Goal: Information Seeking & Learning: Find specific fact

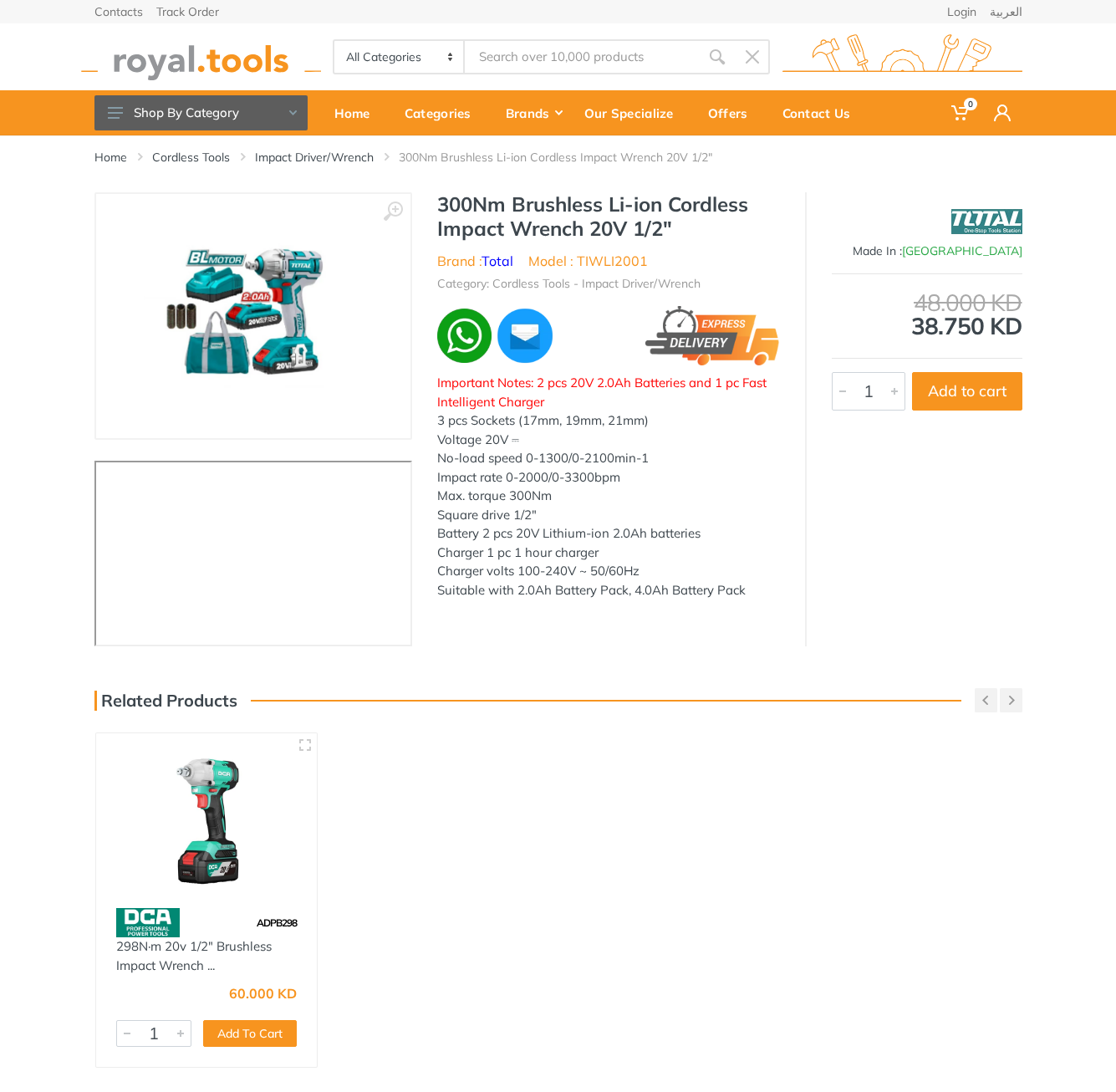
type input "ag7118"
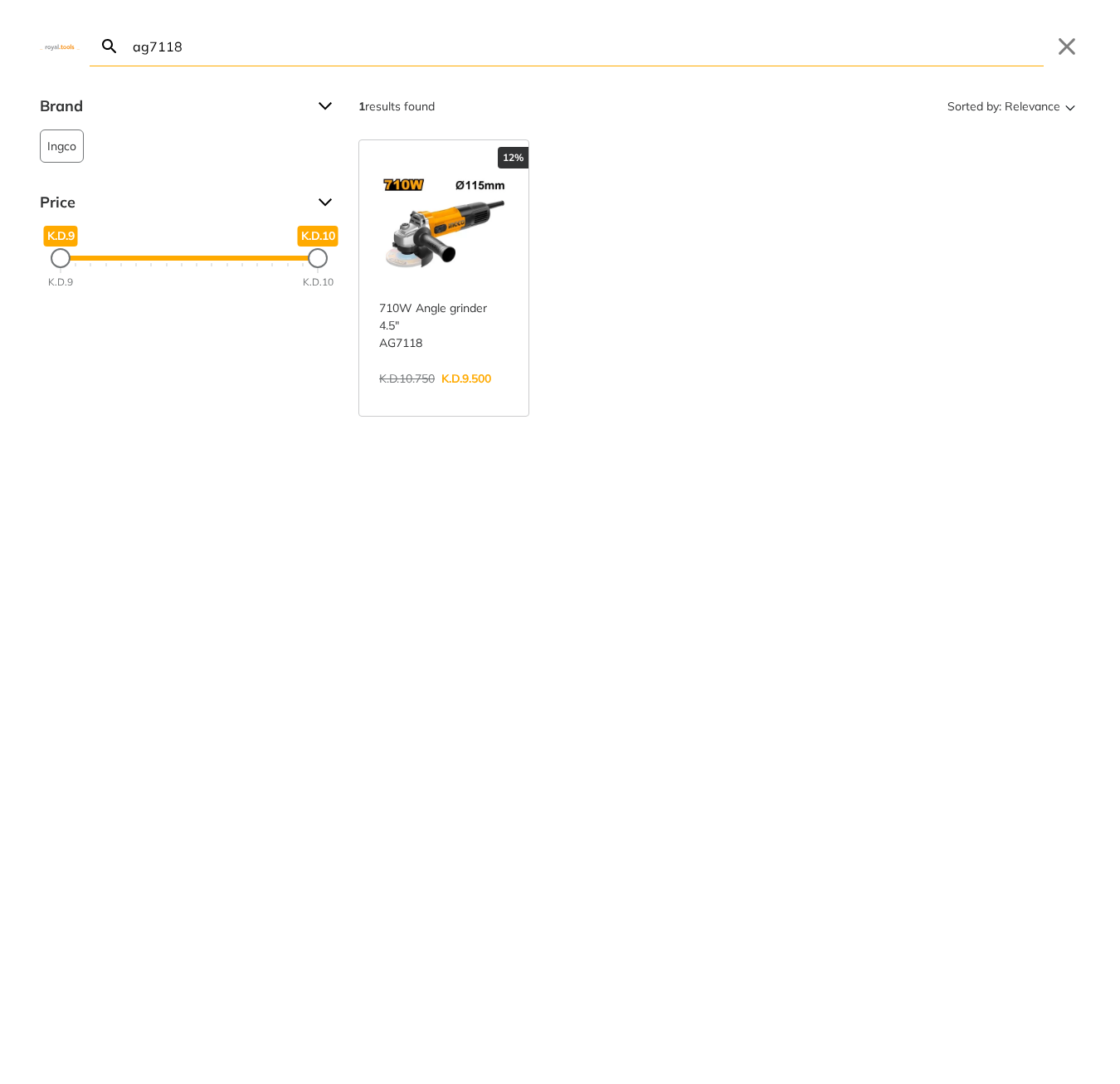
click at [250, 35] on input "ag7118" at bounding box center [586, 47] width 914 height 39
paste input "TGT11236"
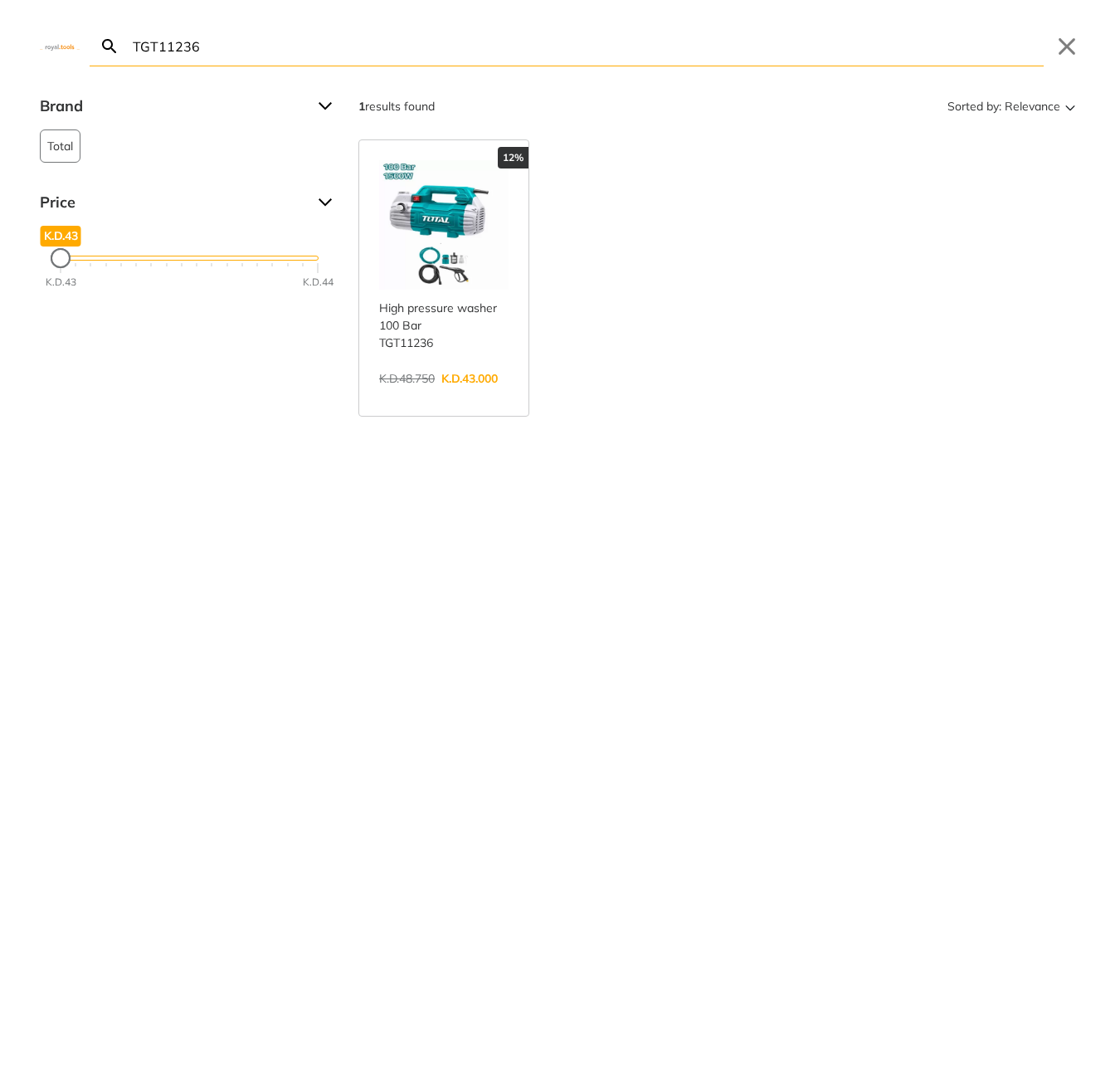
type input "TGT11236"
click at [463, 396] on link "View more →" at bounding box center [444, 396] width 129 height 0
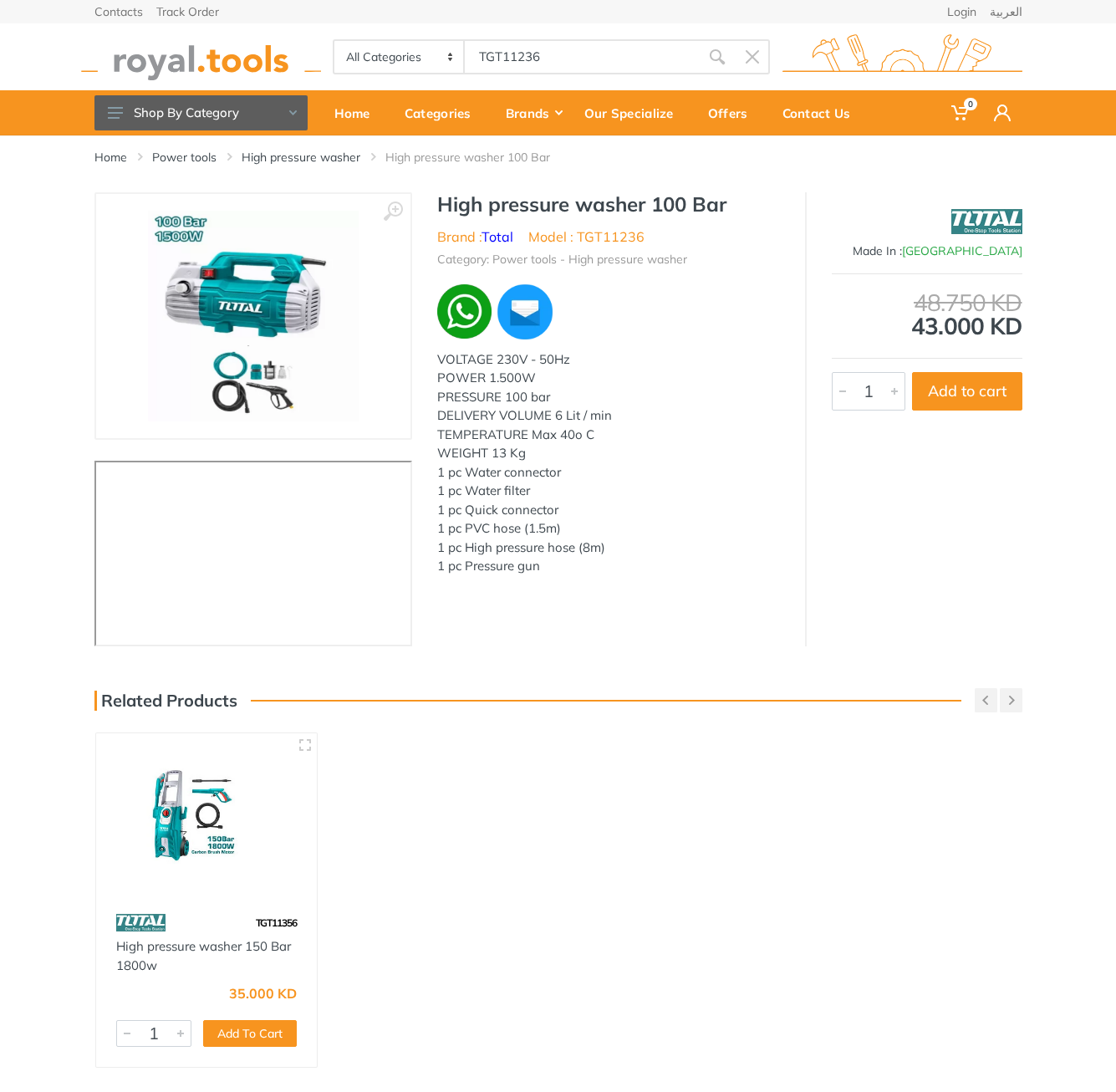
click at [454, 207] on h1 "High pressure washer 100 Bar" at bounding box center [609, 204] width 343 height 24
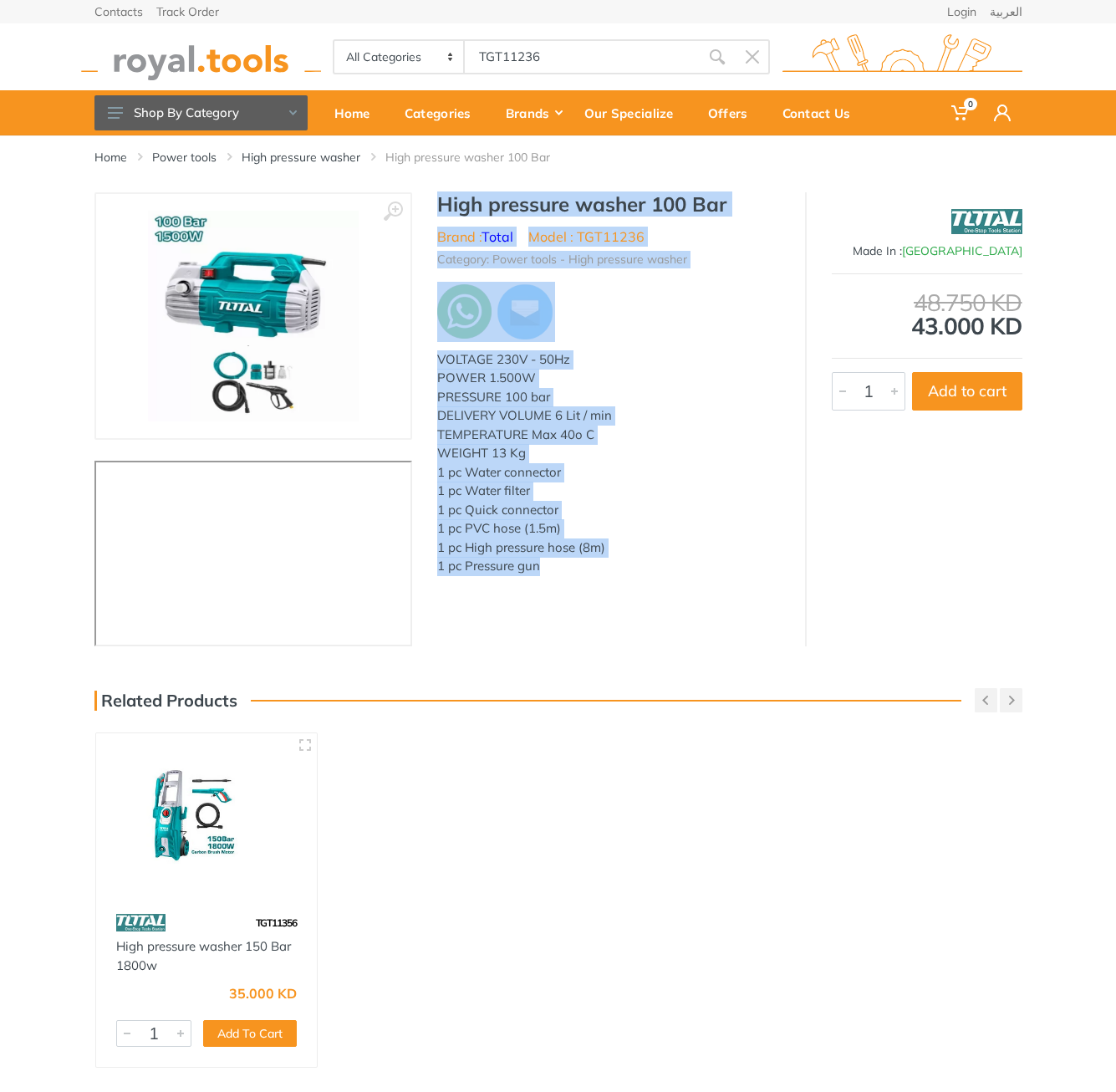
drag, startPoint x: 0, startPoint y: 0, endPoint x: 551, endPoint y: 578, distance: 798.6
click at [551, 578] on div "High pressure washer 100 Bar Brand : Total Model : TGT11236 Category: Power too…" at bounding box center [608, 391] width 393 height 397
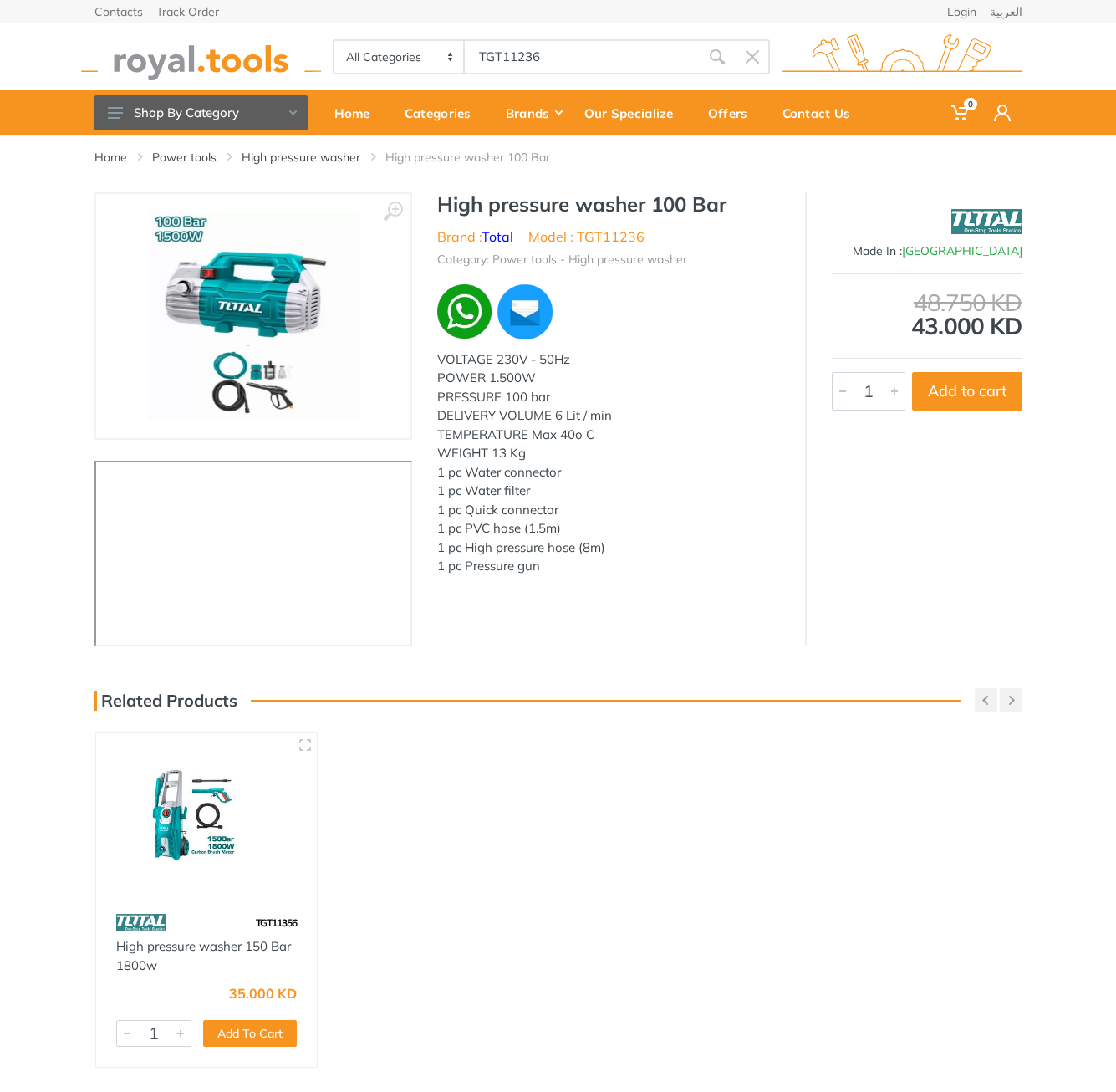
click at [628, 51] on body "0 0" at bounding box center [558, 546] width 1116 height 1092
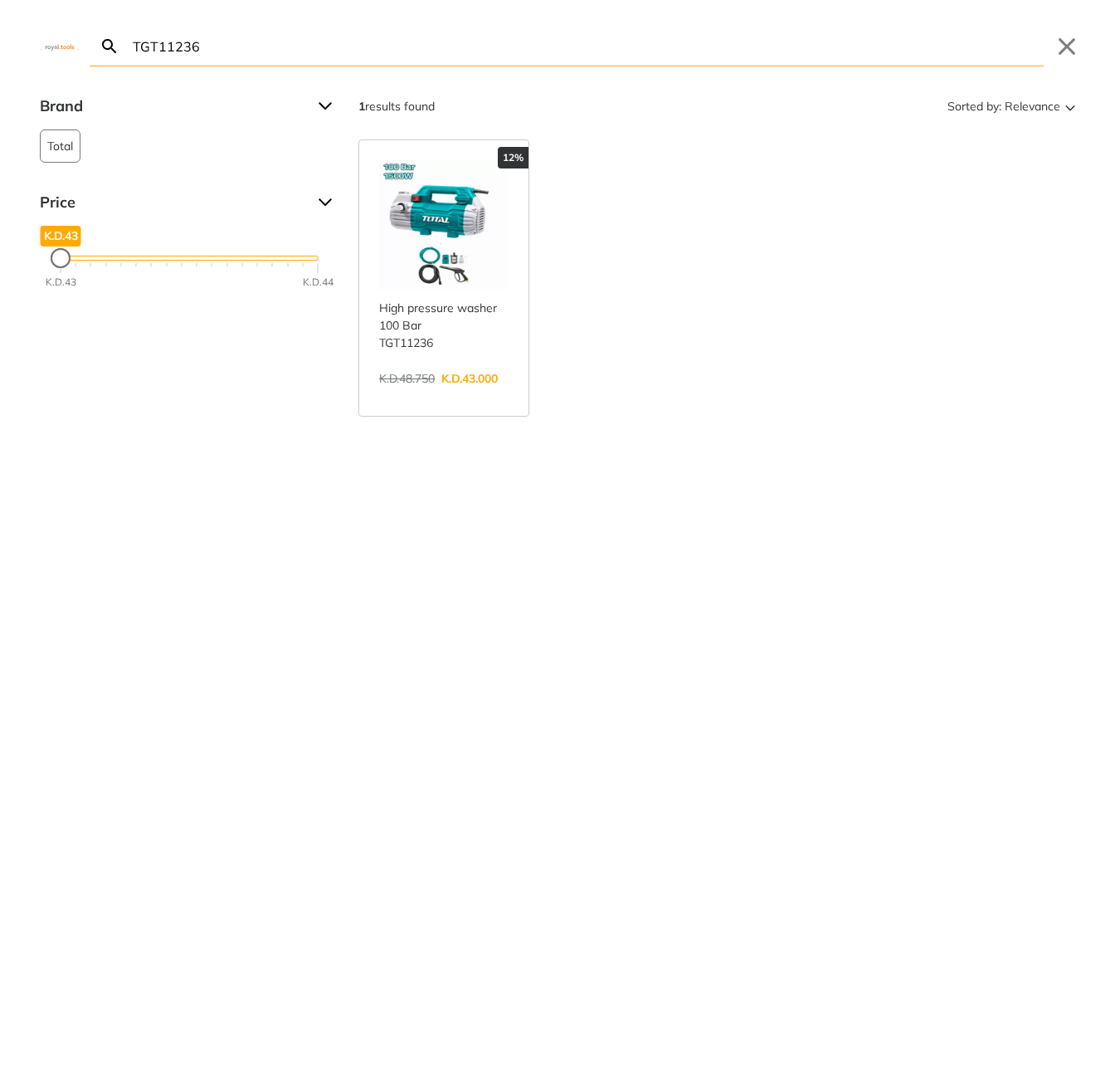
click at [623, 50] on input "TGT11236" at bounding box center [586, 47] width 914 height 39
paste input "B80"
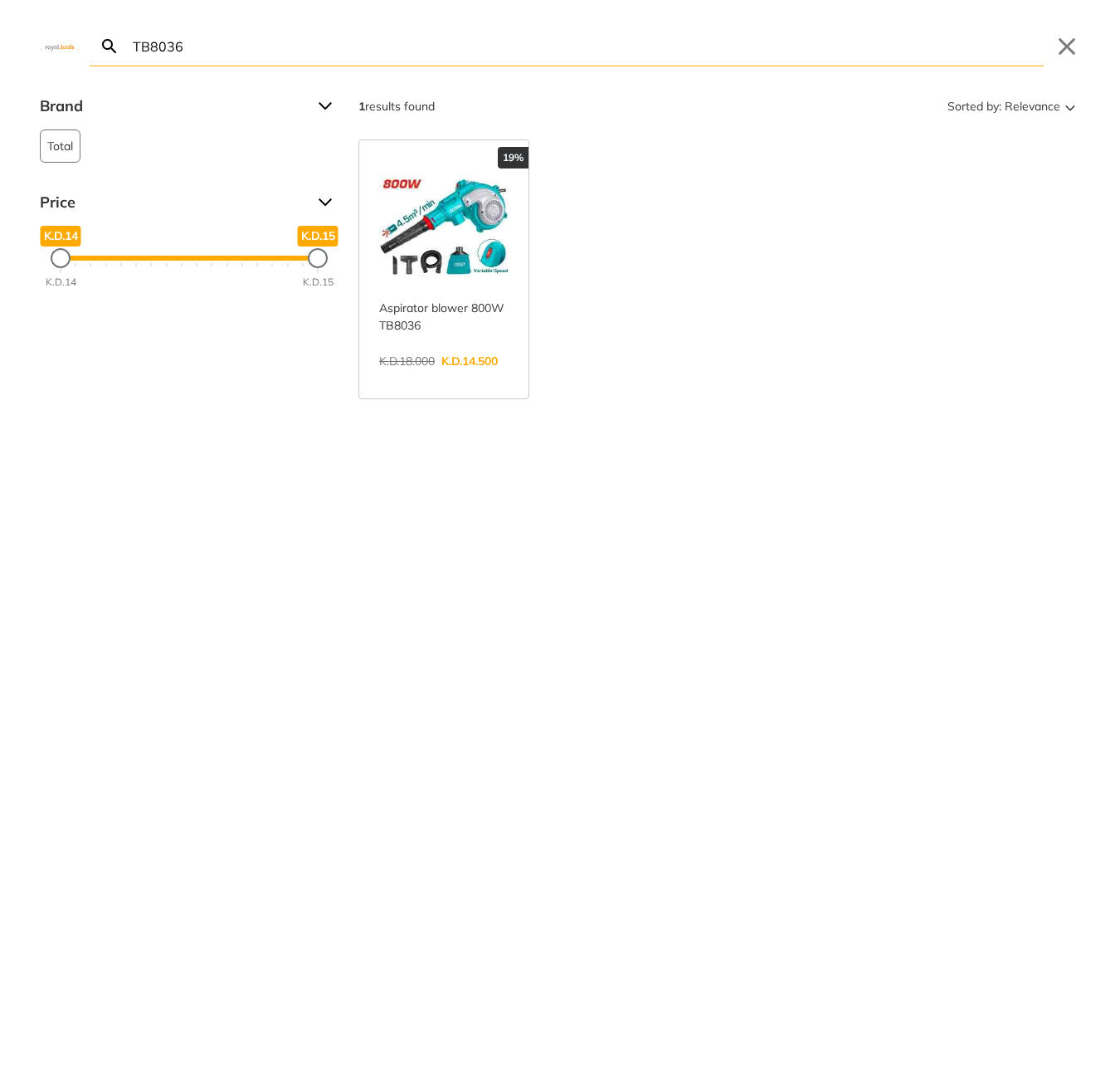
type input "TB8036"
click at [486, 379] on link "View more →" at bounding box center [444, 379] width 129 height 0
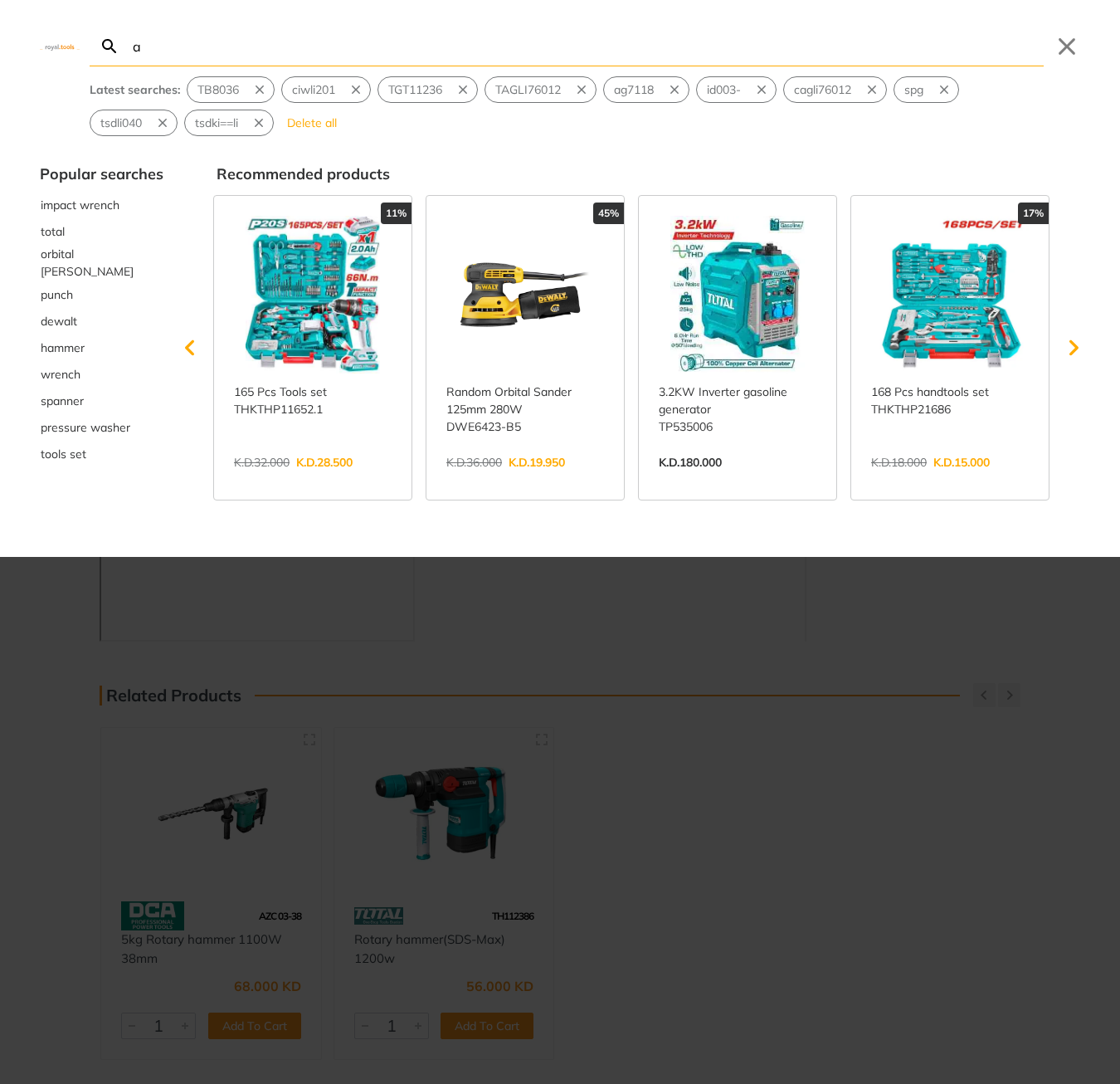
type input "ag"
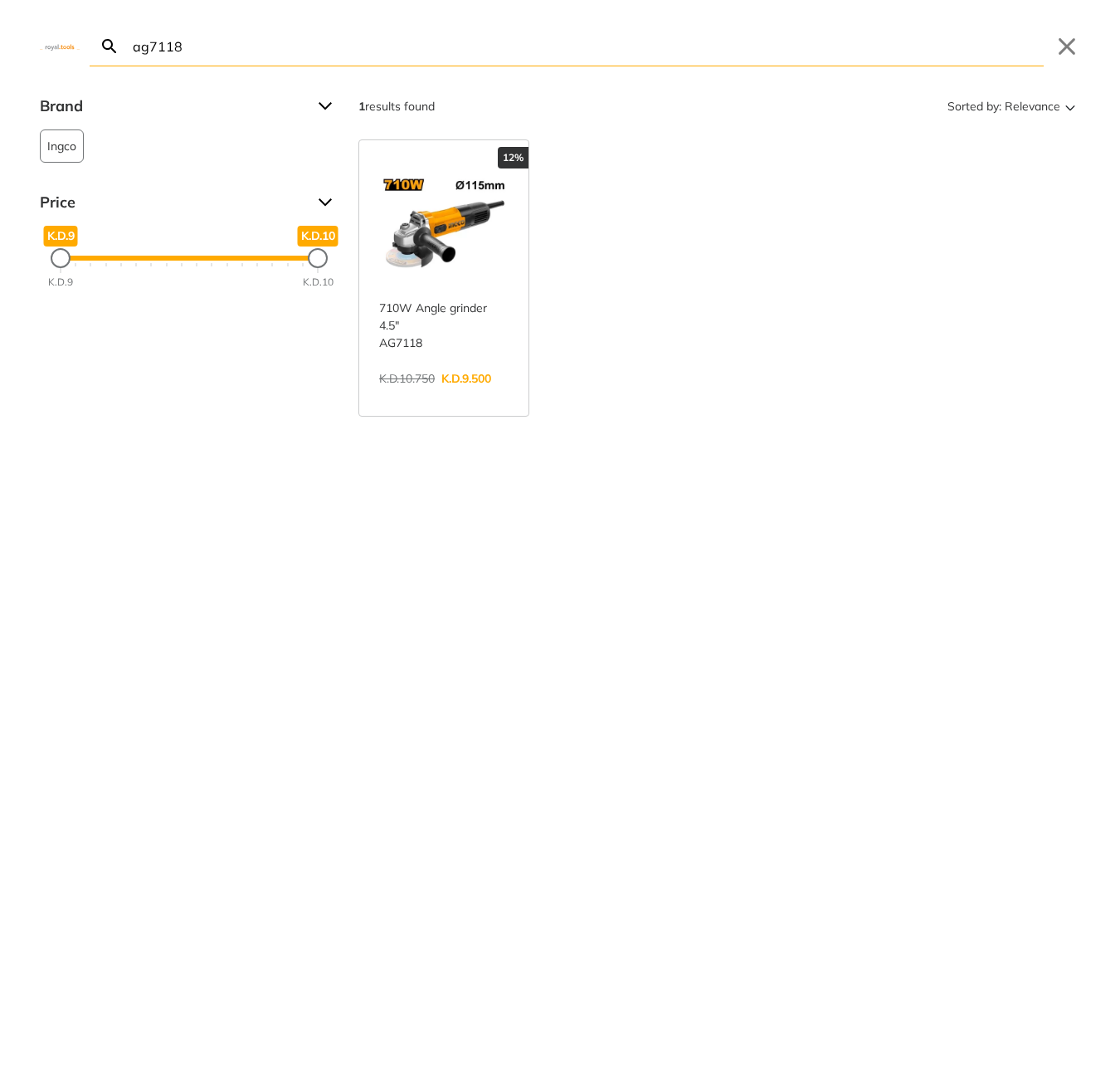
click at [307, 41] on input "ag7118" at bounding box center [586, 47] width 914 height 39
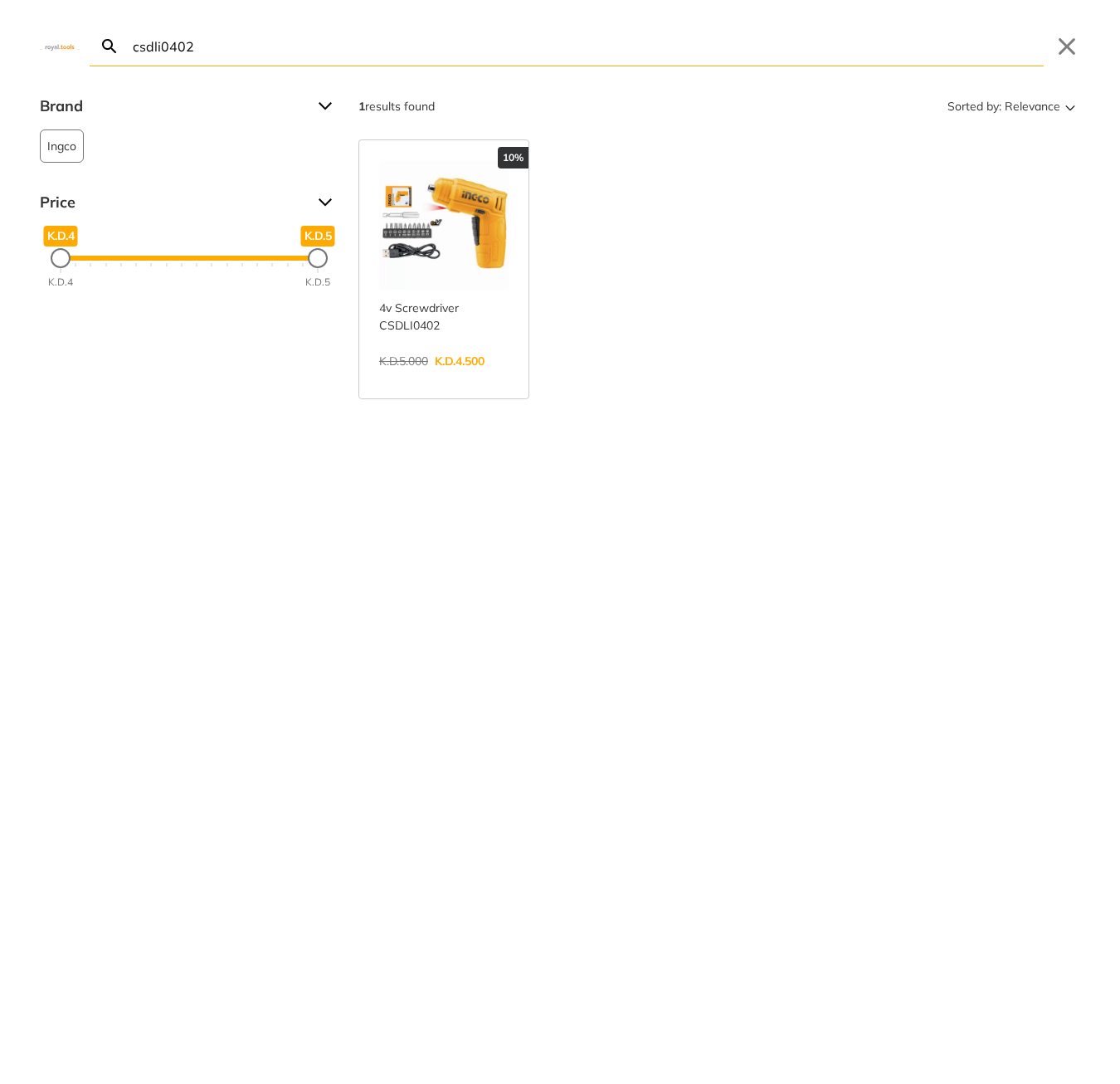
click at [237, 31] on input "csdli0402" at bounding box center [586, 47] width 914 height 39
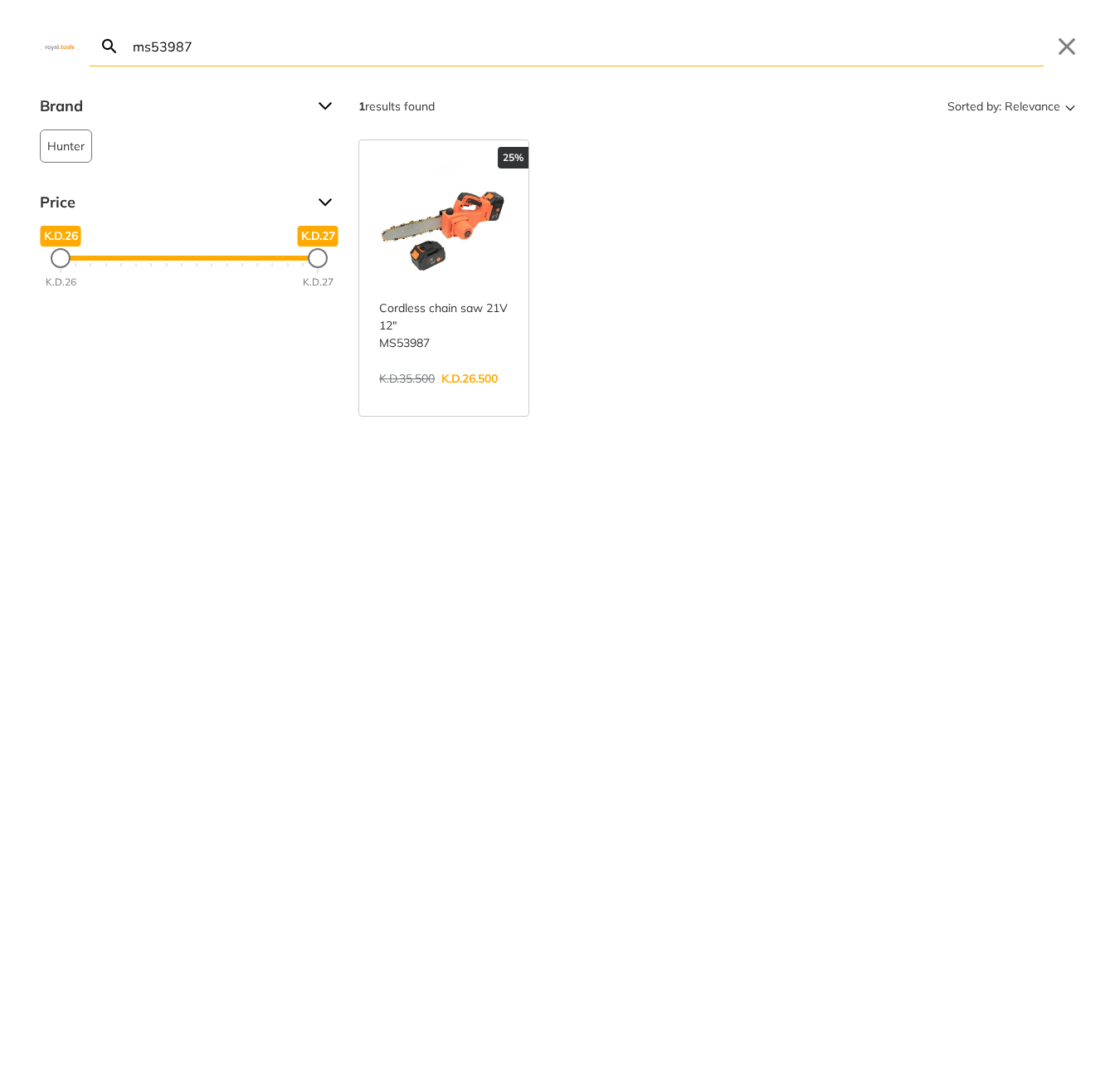
click at [230, 62] on input "ms53987" at bounding box center [586, 47] width 914 height 39
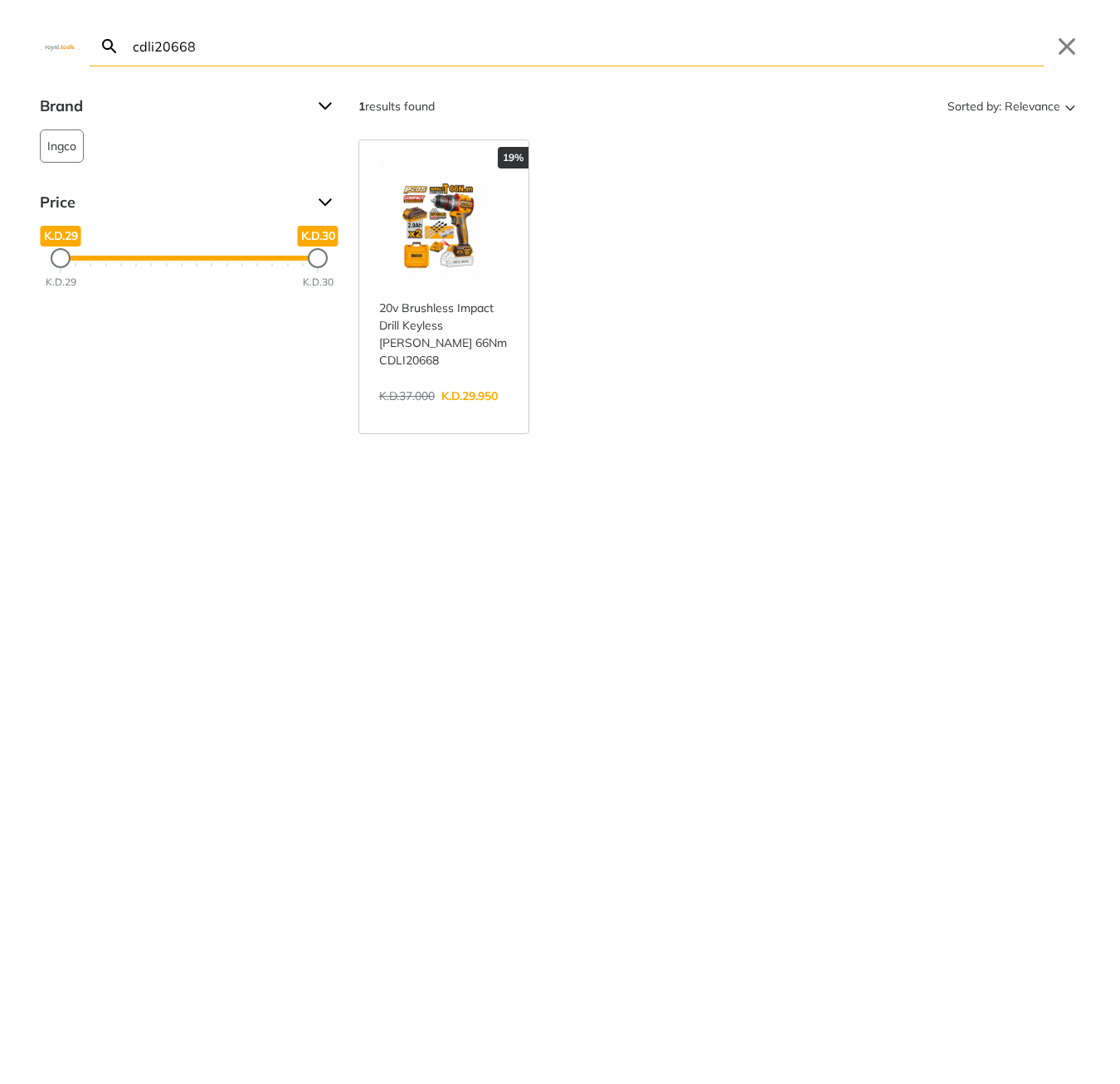
click at [260, 57] on input "cdli20668" at bounding box center [586, 47] width 914 height 39
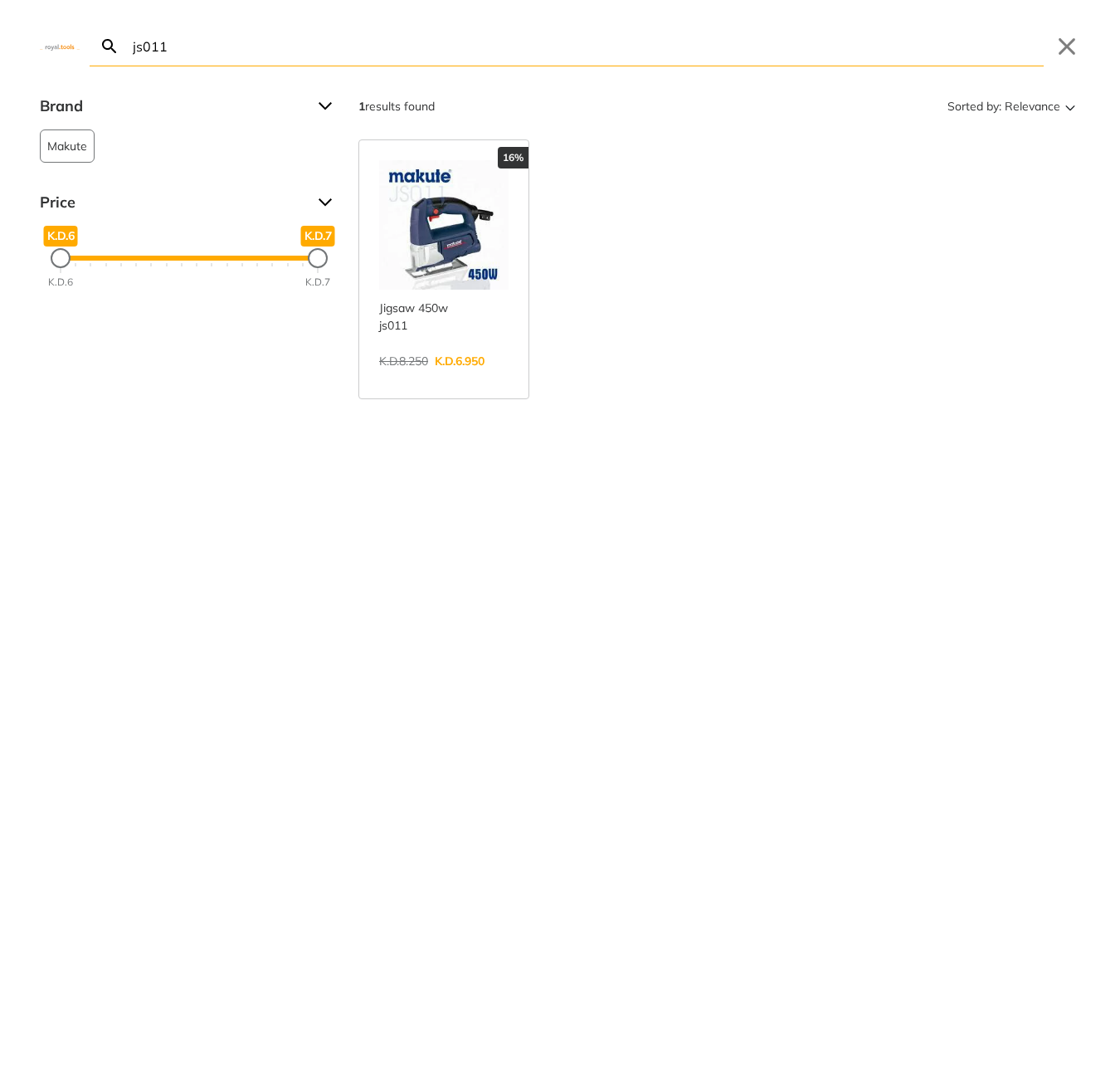
type input "js011"
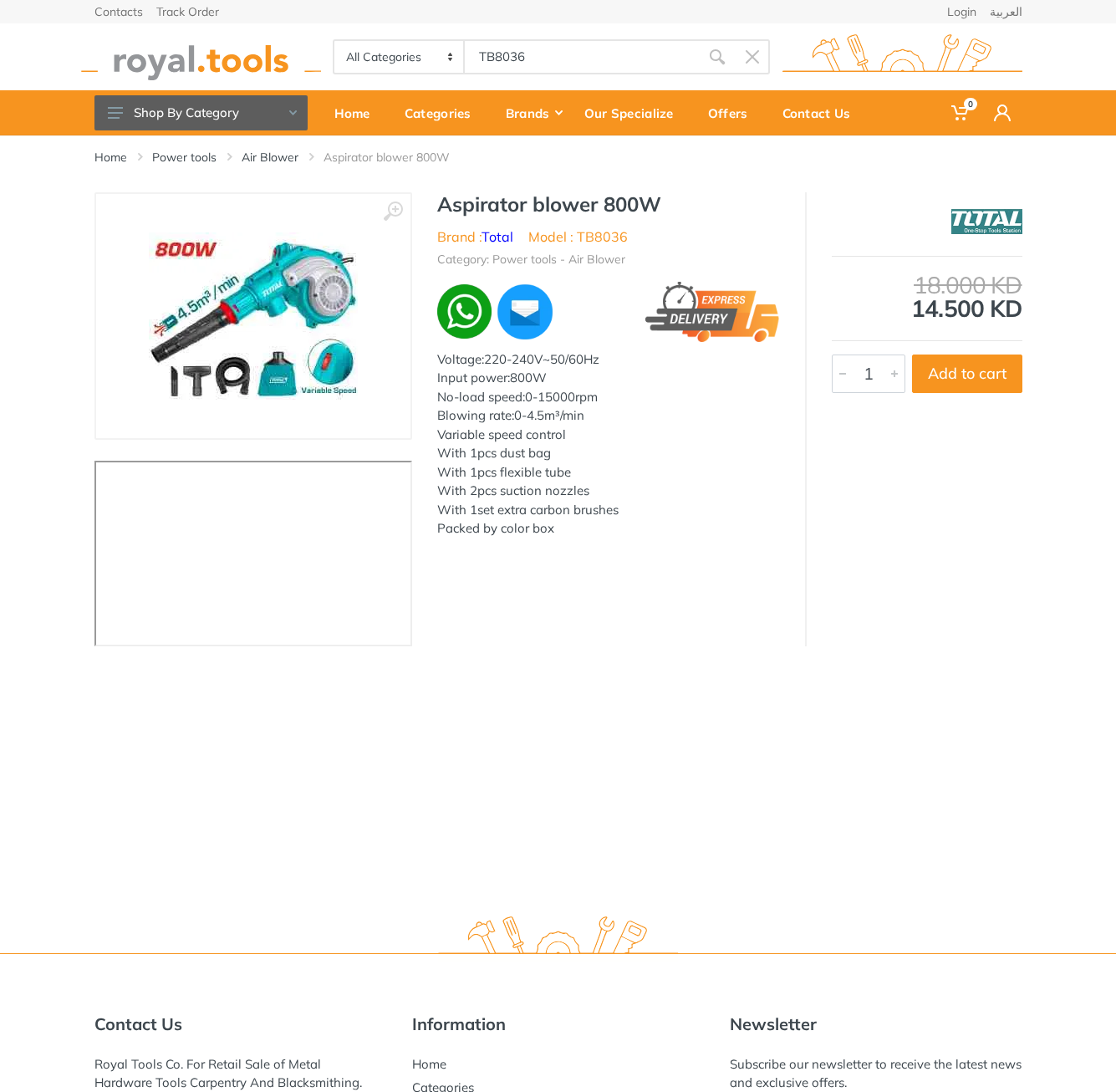
click at [450, 202] on h1 "Aspirator blower 800W" at bounding box center [609, 204] width 343 height 24
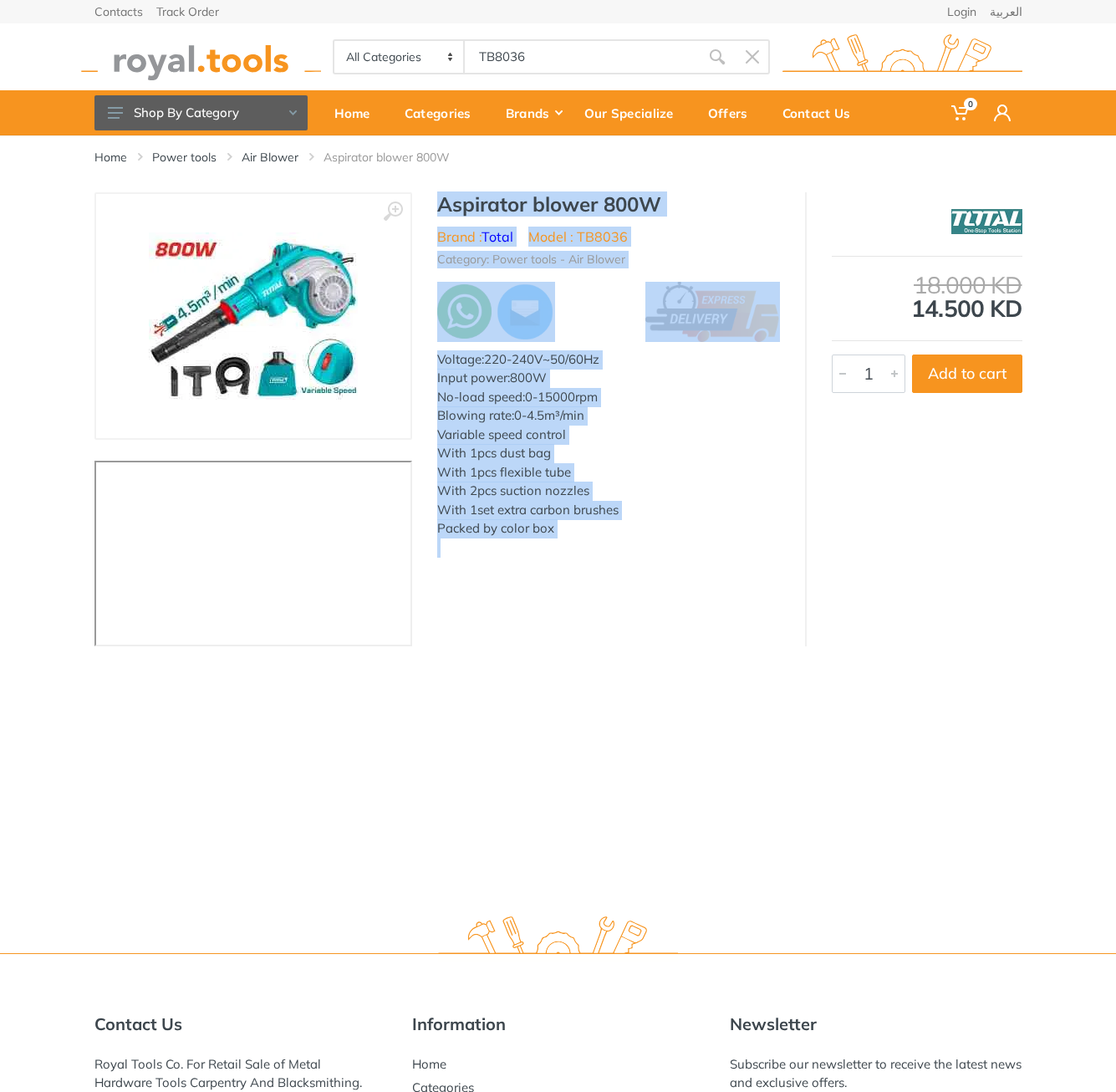
drag, startPoint x: 450, startPoint y: 202, endPoint x: 630, endPoint y: 566, distance: 406.1
click at [630, 566] on div "Aspirator blower 800W Brand : Total Model : TB8036 Category: Power tools - Air …" at bounding box center [608, 380] width 393 height 375
copy div "Aspirator blower 800W Brand : Total Model : TB8036 Category: Power tools - Air …"
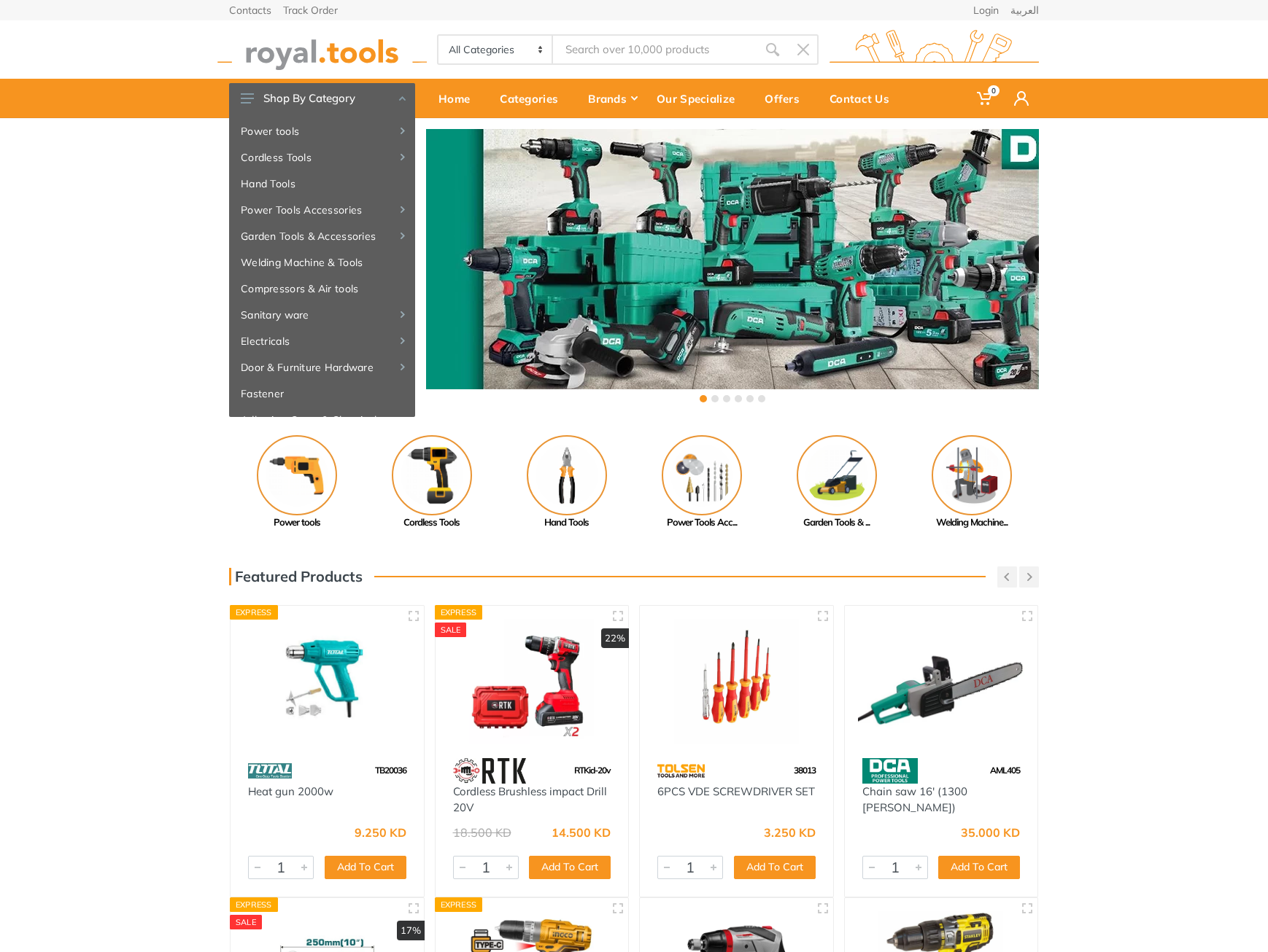
type input "ciwli201"
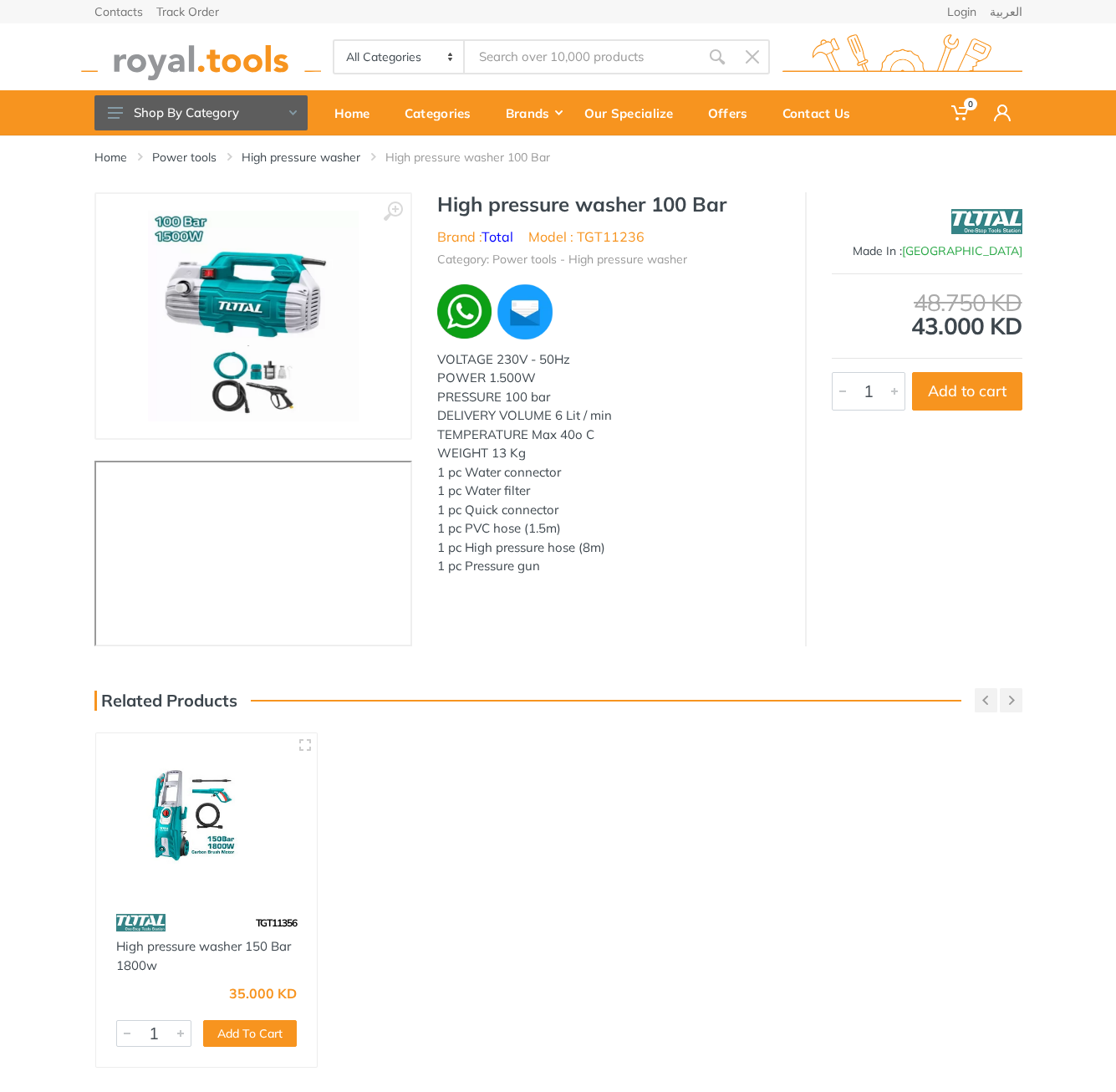
type input "TB8036"
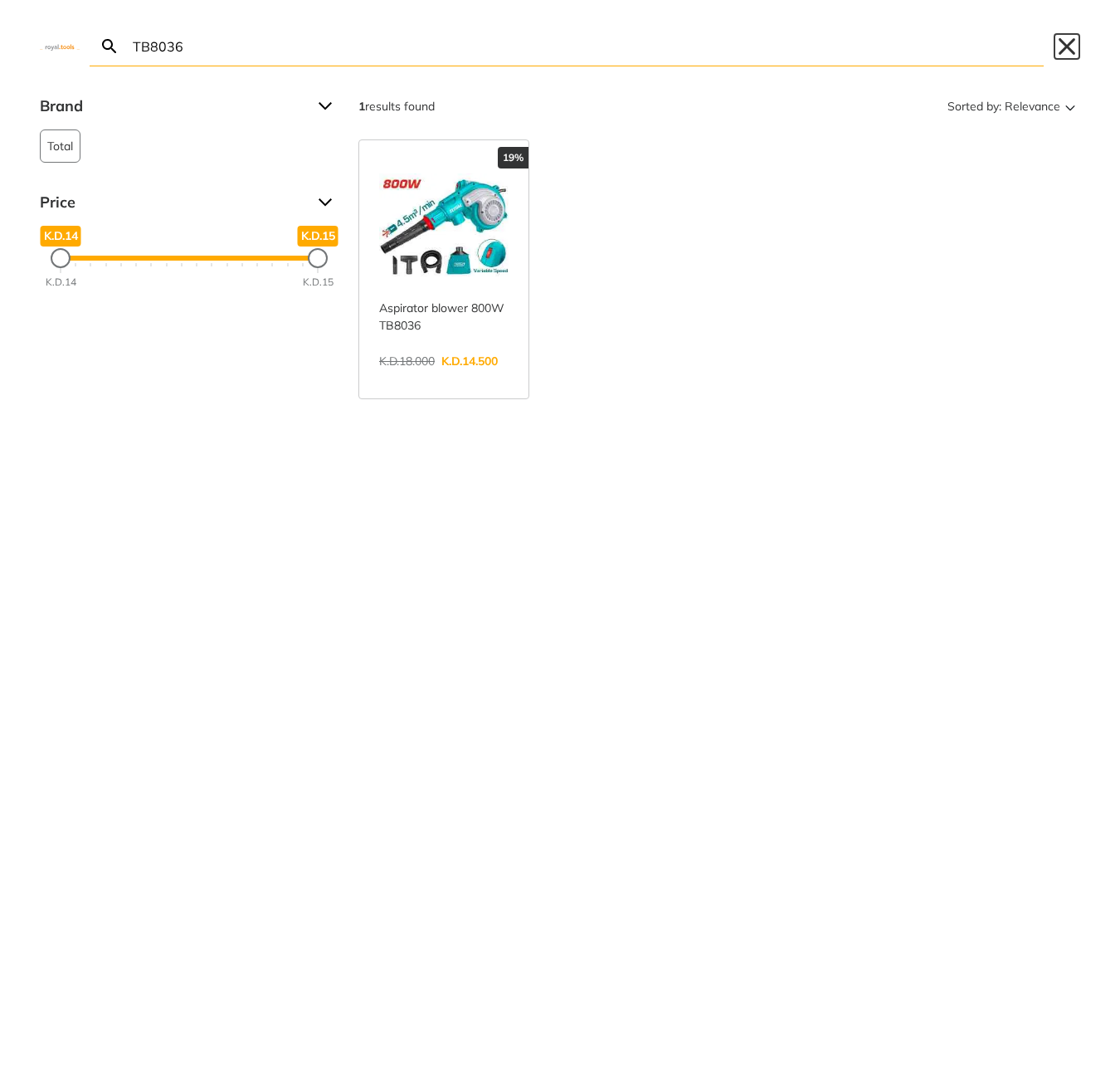
click at [1076, 47] on button "Close" at bounding box center [1067, 47] width 27 height 27
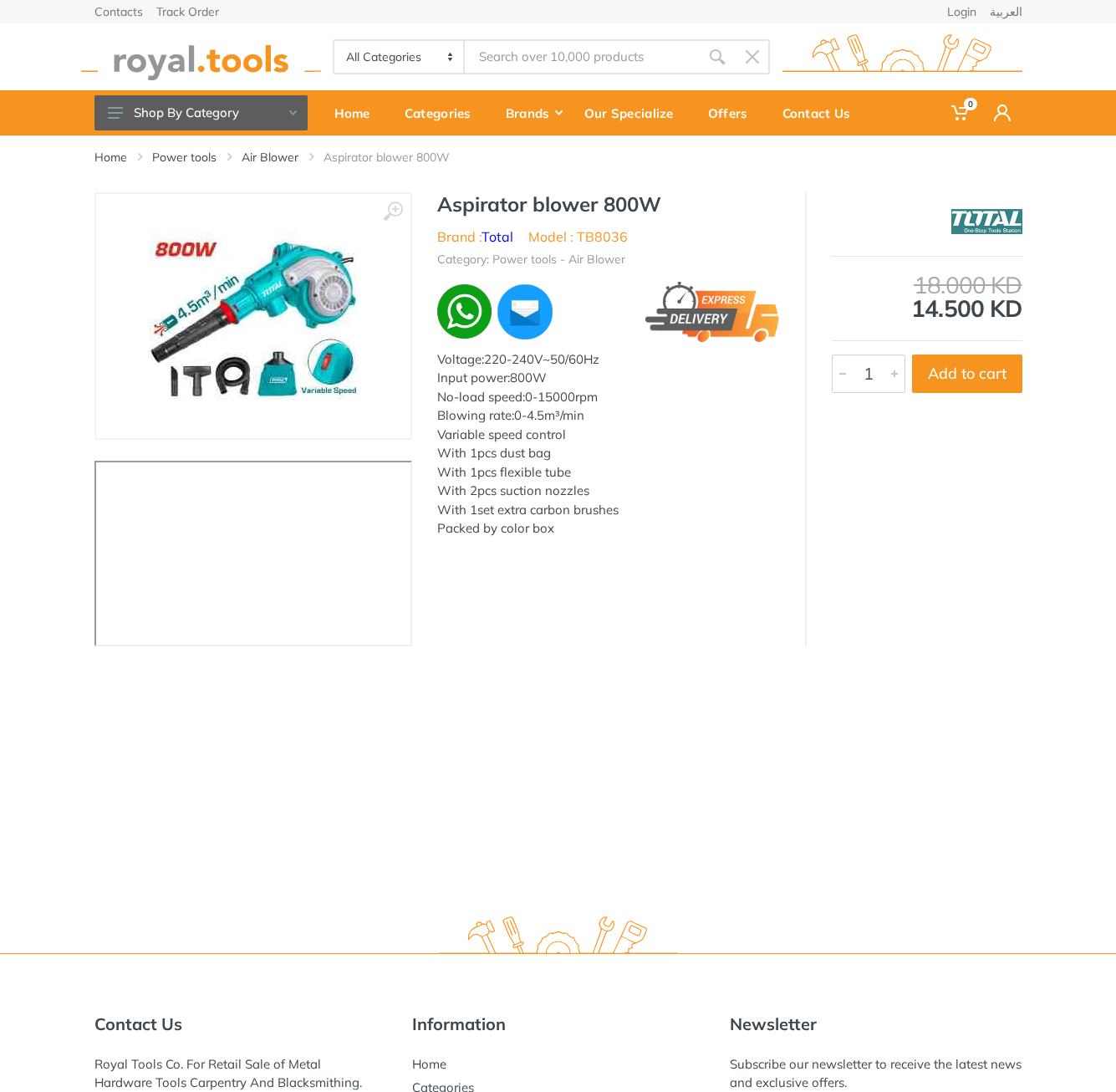
type input "TB8036"
click at [461, 205] on h1 "Aspirator blower 800W" at bounding box center [609, 204] width 343 height 24
click at [461, 204] on h1 "Aspirator blower 800W" at bounding box center [609, 204] width 343 height 24
drag, startPoint x: 461, startPoint y: 204, endPoint x: 624, endPoint y: 212, distance: 163.2
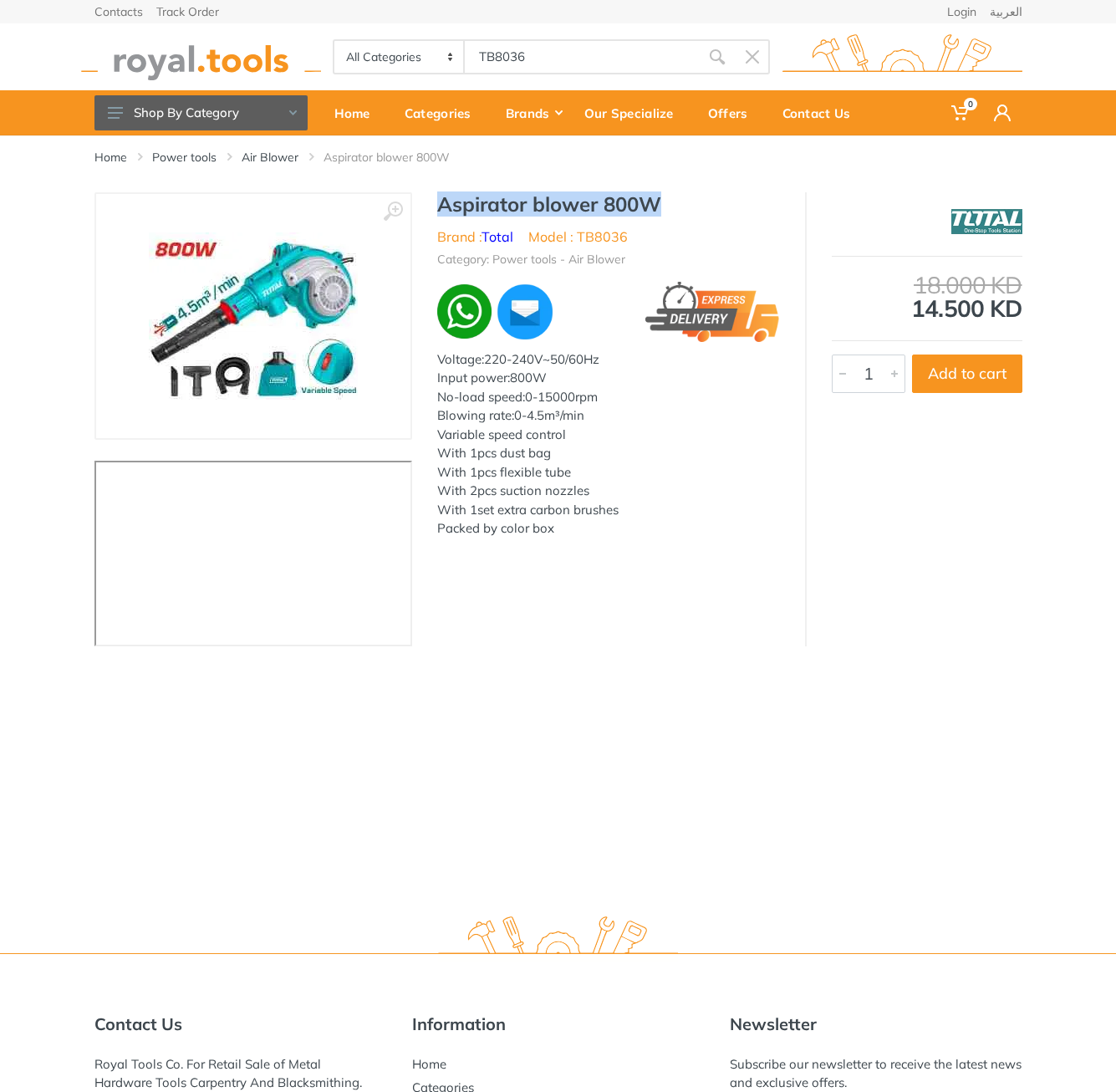
click at [624, 212] on h1 "Aspirator blower 800W" at bounding box center [609, 204] width 343 height 24
click at [444, 187] on div "Home Power tools Air Blower Aspirator blower 800W" at bounding box center [558, 164] width 953 height 57
click at [450, 202] on h1 "Aspirator blower 800W" at bounding box center [609, 204] width 343 height 24
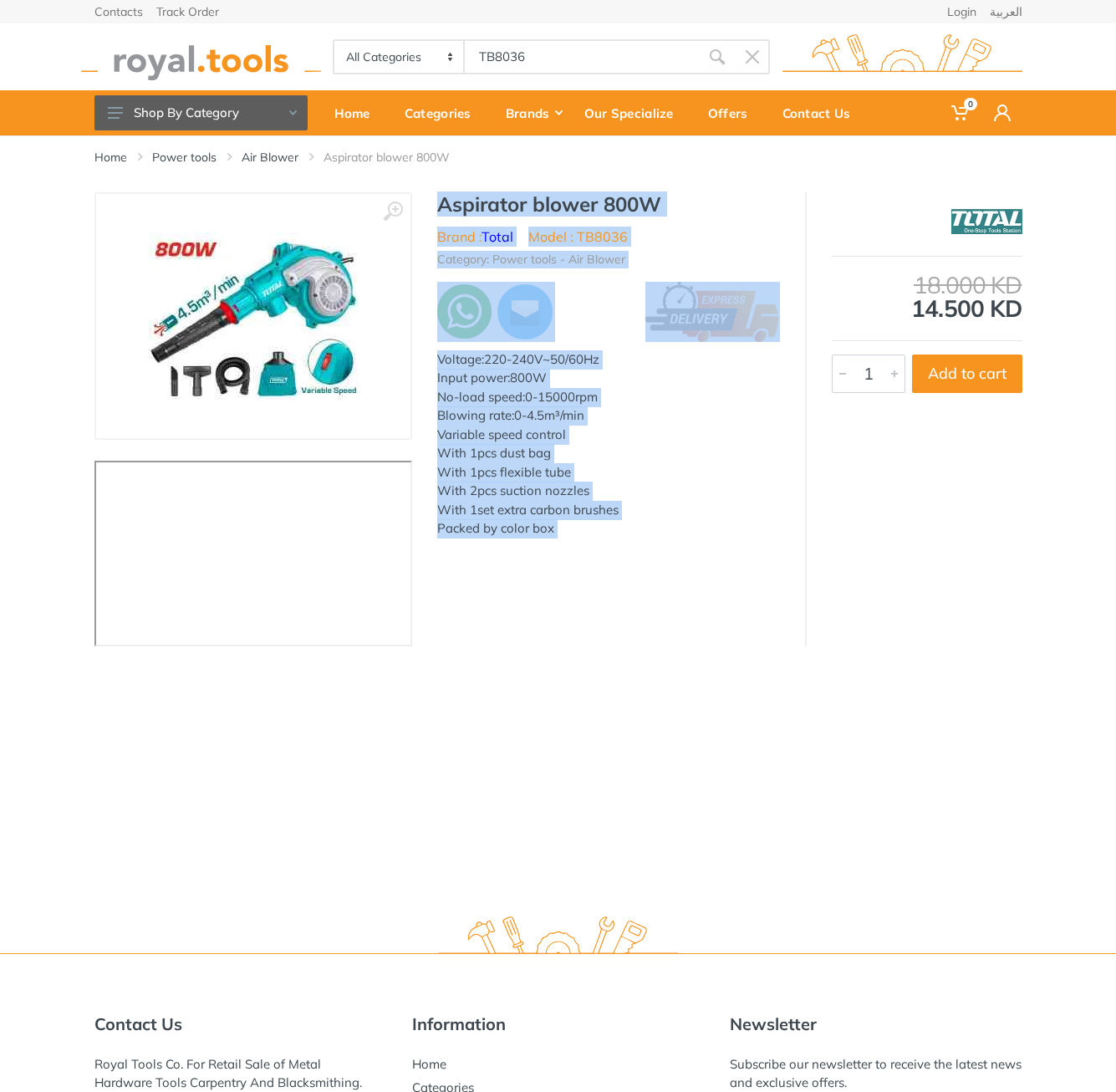
drag, startPoint x: 450, startPoint y: 202, endPoint x: 571, endPoint y: 522, distance: 342.1
click at [571, 522] on div "Aspirator blower 800W Brand : Total Model : TB8036 Category: Power tools - Air …" at bounding box center [608, 380] width 393 height 375
copy div "Aspirator blower 800W Brand : Total Model : TB8036 Category: Power tools - Air …"
